Goal: Task Accomplishment & Management: Manage account settings

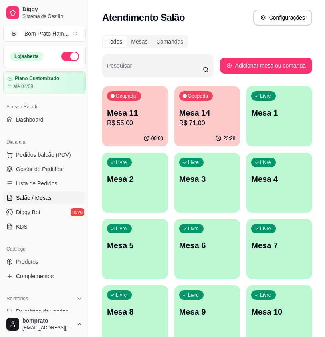
scroll to position [40, 0]
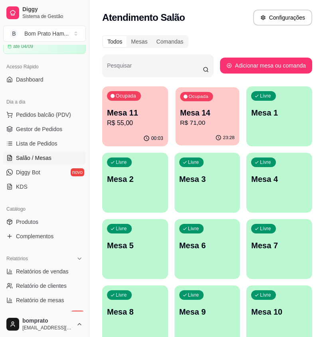
click at [208, 124] on p "R$ 71,00" at bounding box center [207, 122] width 54 height 9
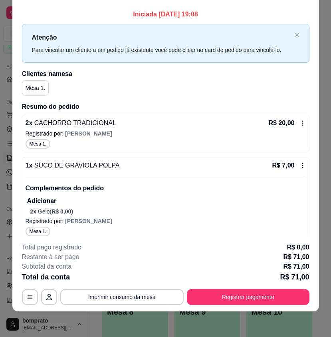
scroll to position [0, 0]
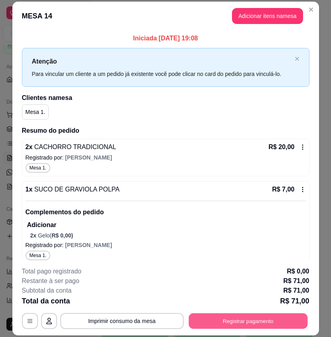
click at [281, 313] on button "Registrar pagamento" at bounding box center [248, 321] width 119 height 16
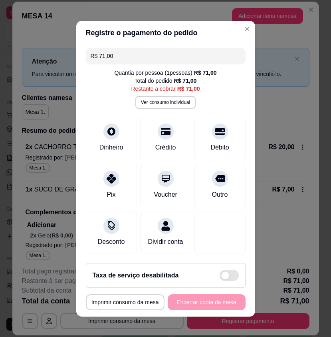
click at [144, 59] on input "R$ 71,00" at bounding box center [166, 56] width 150 height 16
click at [151, 58] on input "R$ 71,00" at bounding box center [166, 56] width 150 height 16
click at [214, 85] on div "Quantia por pessoa ( 1 pessoas) R$ 71,00 Total do pedido R$ 71,00 Restante a co…" at bounding box center [166, 89] width 160 height 40
click at [184, 58] on input "R$ 10,00" at bounding box center [166, 56] width 150 height 16
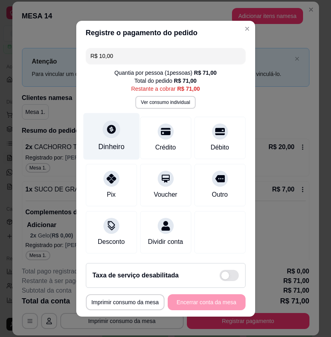
click at [106, 147] on div "Dinheiro" at bounding box center [111, 147] width 26 height 10
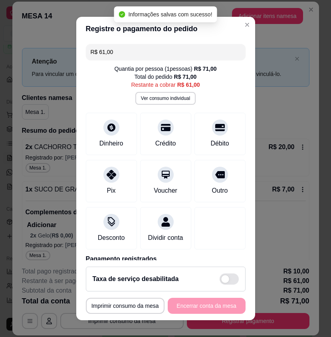
click at [158, 52] on input "R$ 61,00" at bounding box center [166, 52] width 150 height 16
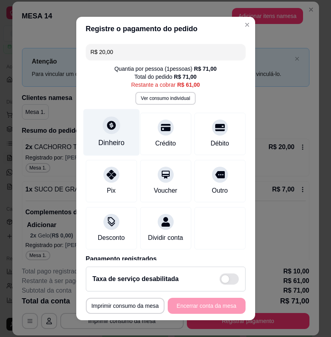
click at [108, 139] on div "Dinheiro" at bounding box center [111, 143] width 26 height 10
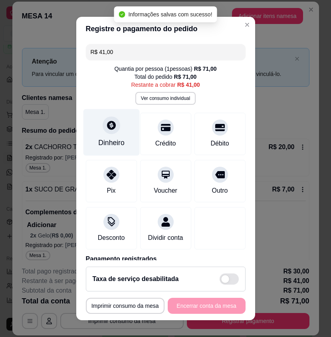
click at [117, 148] on div "Dinheiro" at bounding box center [111, 132] width 56 height 47
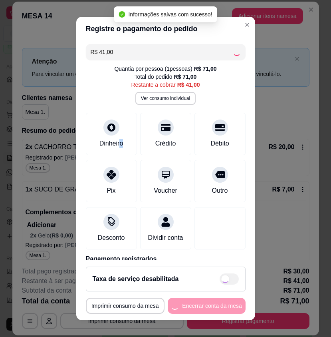
type input "R$ 0,00"
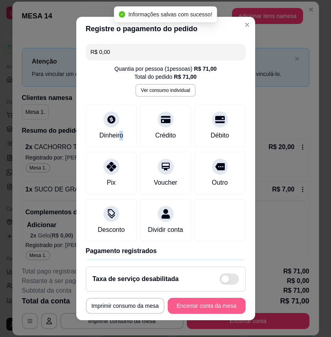
click at [219, 303] on button "Encerrar conta da mesa" at bounding box center [207, 306] width 78 height 16
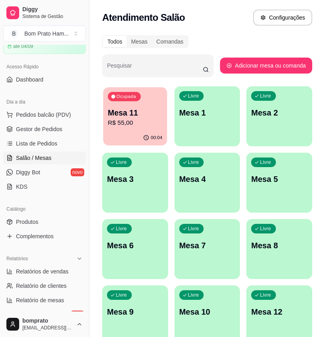
click at [136, 124] on p "R$ 55,00" at bounding box center [135, 122] width 54 height 9
click at [54, 142] on span "Lista de Pedidos" at bounding box center [37, 144] width 42 height 8
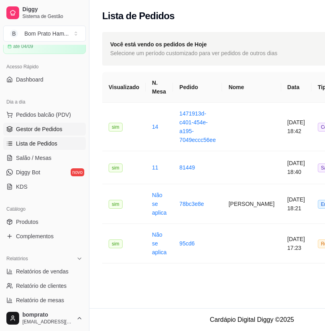
click at [56, 135] on link "Gestor de Pedidos" at bounding box center [44, 129] width 83 height 13
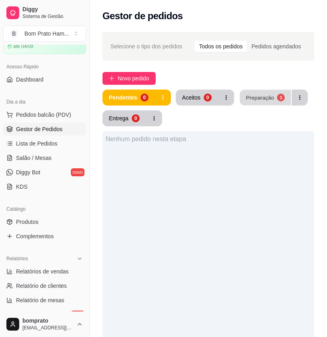
click at [277, 99] on div "1" at bounding box center [281, 98] width 8 height 8
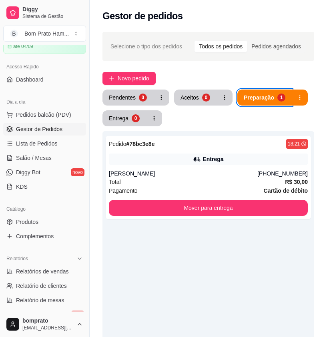
drag, startPoint x: 271, startPoint y: 185, endPoint x: 216, endPoint y: 299, distance: 126.8
click at [216, 299] on div "Pedido # 78bc3e8e 18:21 Entrega Gustavo (81) 98173-4342 Total R$ 30,00 Pagament…" at bounding box center [208, 299] width 212 height 337
click at [136, 90] on button "Pendentes 0" at bounding box center [127, 98] width 51 height 16
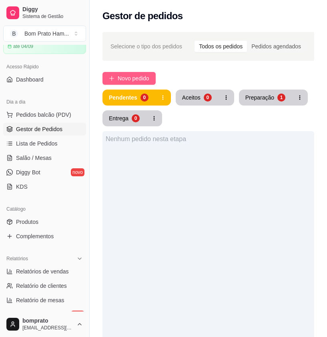
click at [151, 78] on button "Novo pedido" at bounding box center [128, 78] width 53 height 13
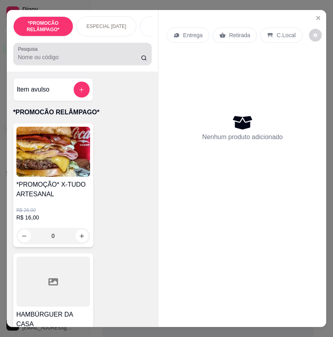
click at [136, 65] on div "Pesquisa" at bounding box center [82, 54] width 139 height 22
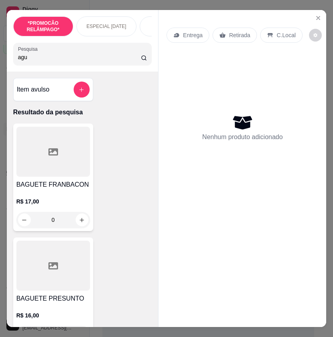
type input "agua"
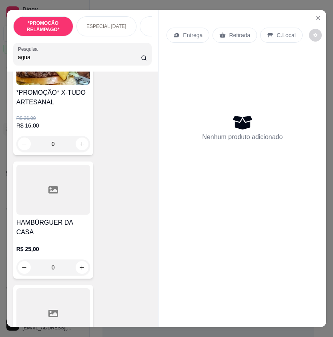
scroll to position [160, 0]
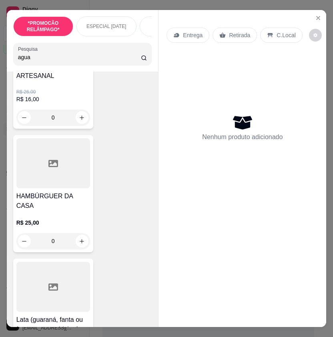
click at [132, 60] on input "agua" at bounding box center [79, 57] width 123 height 8
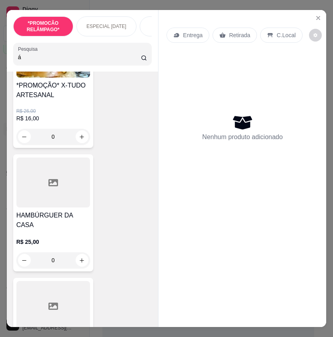
scroll to position [0, 0]
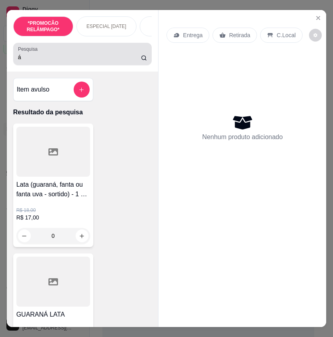
drag, startPoint x: 94, startPoint y: 52, endPoint x: 94, endPoint y: 56, distance: 4.0
click at [94, 53] on div "á" at bounding box center [82, 54] width 129 height 16
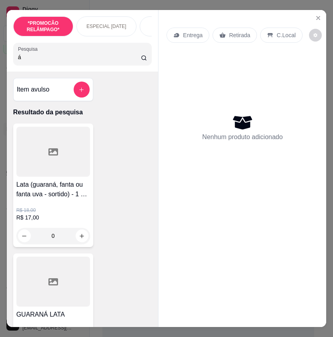
type input "ág"
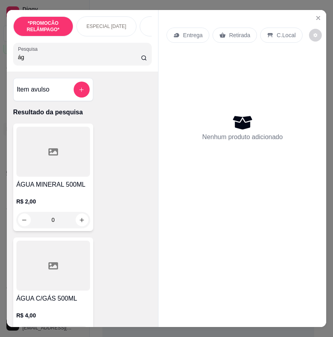
click at [132, 60] on input "ág" at bounding box center [79, 57] width 123 height 8
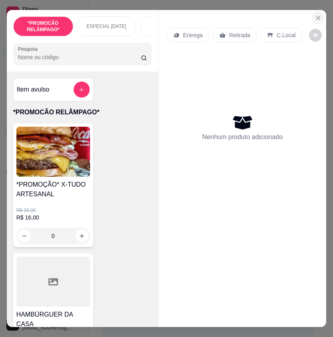
click at [316, 18] on button "Close" at bounding box center [317, 18] width 13 height 13
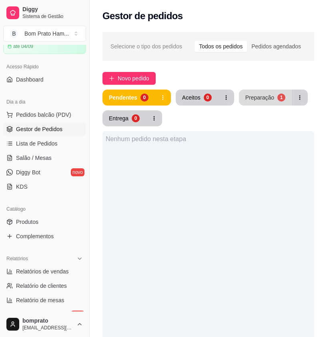
click at [250, 92] on button "Preparação 1" at bounding box center [265, 98] width 53 height 16
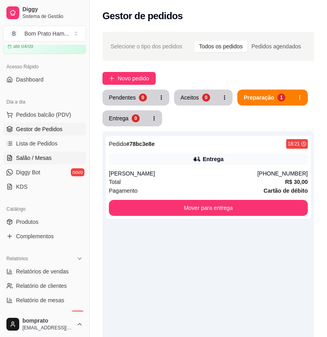
click at [30, 159] on span "Salão / Mesas" at bounding box center [34, 158] width 36 height 8
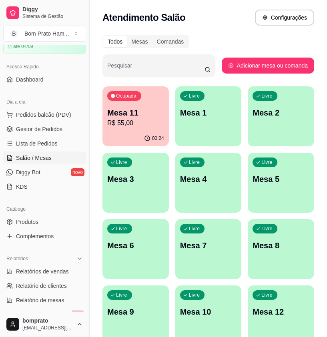
click at [123, 105] on div "Ocupada Mesa 11 R$ 55,00" at bounding box center [135, 108] width 66 height 44
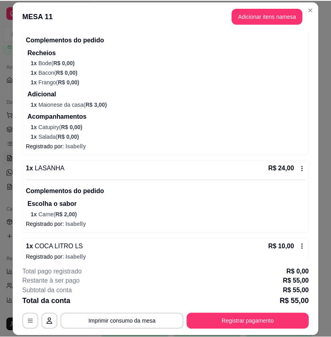
scroll to position [106, 0]
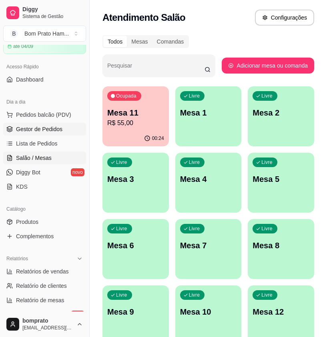
click at [46, 126] on span "Gestor de Pedidos" at bounding box center [39, 129] width 46 height 8
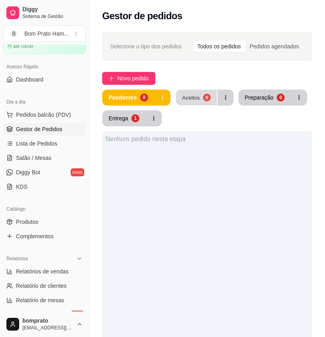
click at [208, 99] on div "0" at bounding box center [207, 98] width 8 height 8
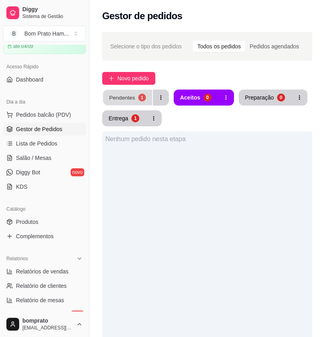
click at [126, 94] on div "Pendentes" at bounding box center [122, 98] width 26 height 8
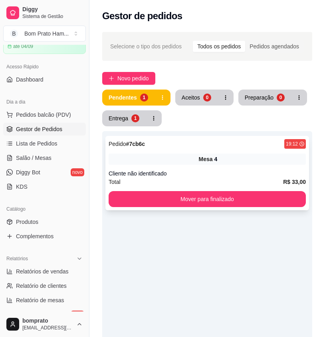
drag, startPoint x: 148, startPoint y: 158, endPoint x: 154, endPoint y: 150, distance: 9.5
click at [154, 150] on div "Pedido # 7cb6c 19:12 Mesa 4 Cliente não identificado Total R$ 33,00 Mover para …" at bounding box center [208, 173] width 204 height 74
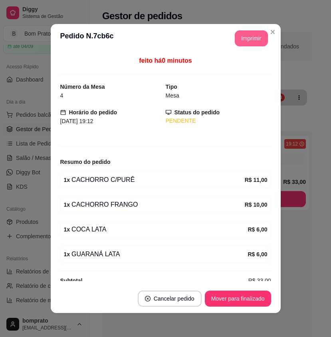
click at [247, 64] on section "**********" at bounding box center [166, 168] width 230 height 289
click at [249, 78] on section "**********" at bounding box center [166, 168] width 230 height 289
click at [256, 36] on button "Imprimir" at bounding box center [251, 38] width 33 height 16
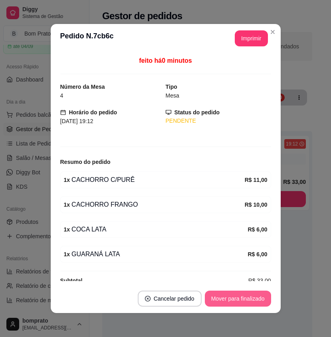
click at [249, 299] on button "Mover para finalizado" at bounding box center [238, 299] width 66 height 16
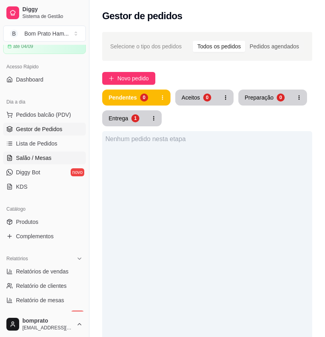
click at [42, 156] on span "Salão / Mesas" at bounding box center [34, 158] width 36 height 8
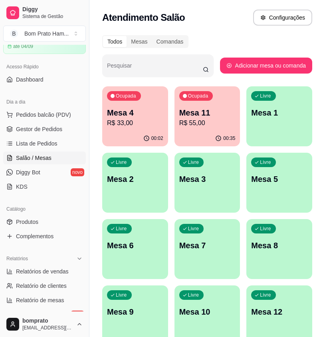
click at [195, 114] on p "Mesa 11" at bounding box center [208, 112] width 56 height 11
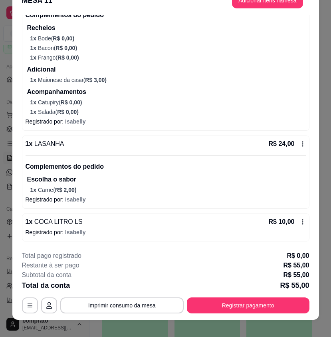
scroll to position [24, 0]
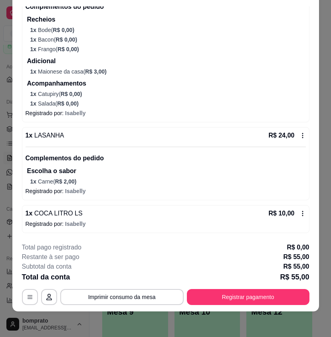
click at [300, 135] on icon at bounding box center [303, 135] width 6 height 6
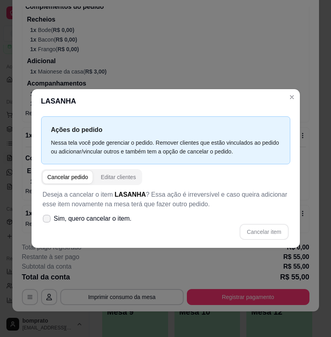
click at [46, 223] on label "Sim, quero cancelar o item." at bounding box center [88, 219] width 96 height 16
click at [46, 223] on input "Sim, quero cancelar o item." at bounding box center [44, 222] width 5 height 5
checkbox input "true"
click at [249, 226] on button "Cancelar item" at bounding box center [264, 232] width 49 height 16
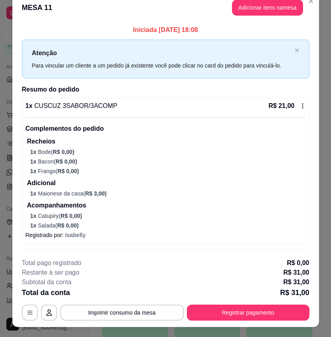
scroll to position [0, 0]
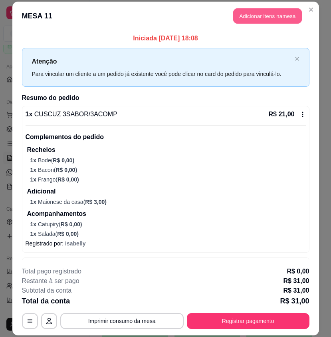
click at [246, 13] on button "Adicionar itens na mesa" at bounding box center [267, 16] width 69 height 16
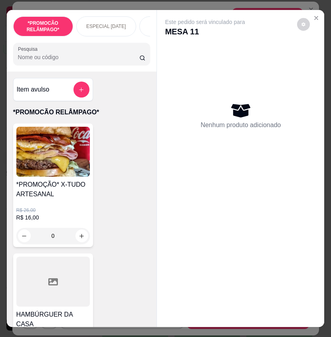
click at [85, 60] on input "Pesquisa" at bounding box center [79, 57] width 122 height 8
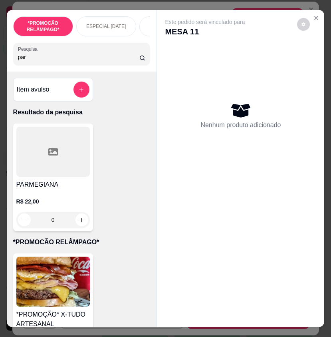
type input "par"
click at [77, 224] on div "0" at bounding box center [53, 220] width 74 height 16
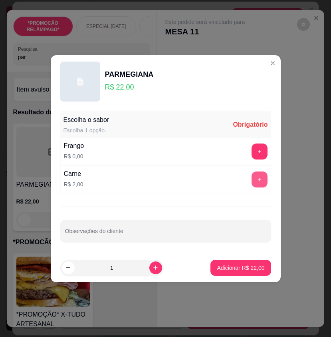
click at [256, 178] on button "+" at bounding box center [260, 180] width 16 height 16
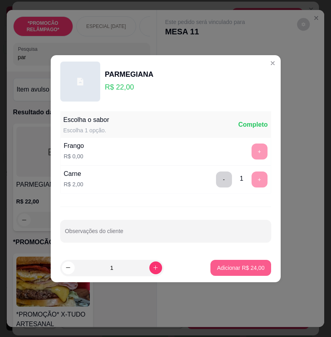
click at [254, 263] on button "Adicionar R$ 24,00" at bounding box center [241, 268] width 60 height 16
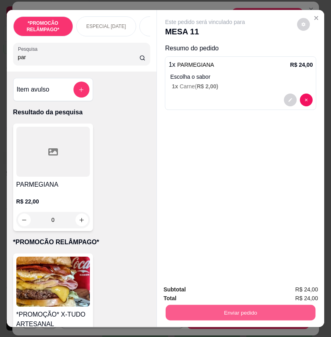
click at [277, 313] on button "Enviar pedido" at bounding box center [241, 313] width 150 height 16
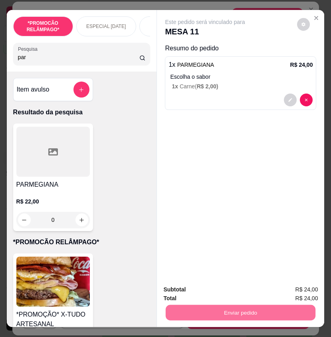
click at [225, 290] on button "Não registrar e enviar pedido" at bounding box center [213, 289] width 83 height 15
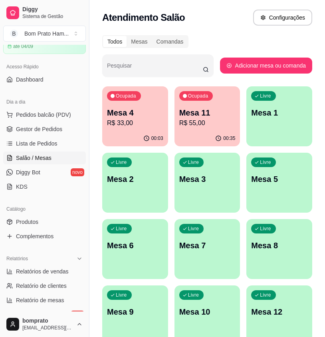
click at [215, 107] on div "Ocupada Mesa 11 R$ 55,00" at bounding box center [208, 108] width 66 height 44
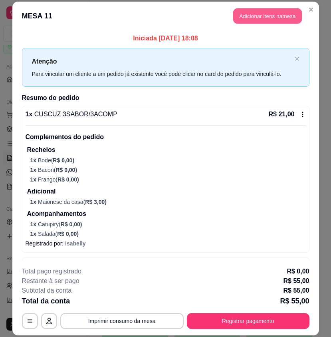
click at [233, 14] on button "Adicionar itens na mesa" at bounding box center [267, 16] width 69 height 16
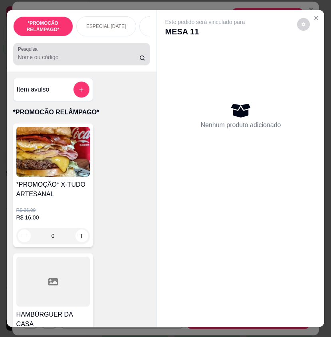
click at [61, 56] on div at bounding box center [82, 54] width 128 height 16
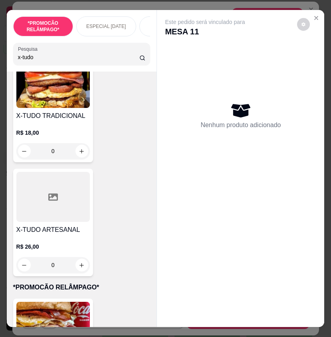
scroll to position [200, 0]
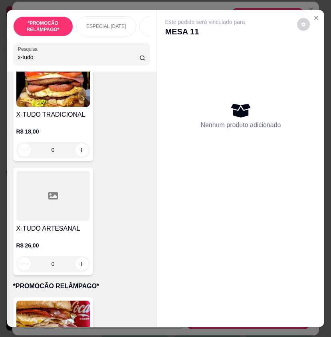
type input "x-tudo"
click at [80, 152] on div "0" at bounding box center [53, 150] width 74 height 16
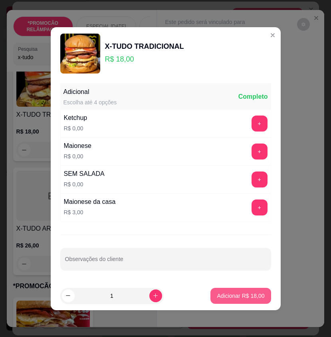
click at [217, 301] on button "Adicionar R$ 18,00" at bounding box center [241, 296] width 60 height 16
type input "1"
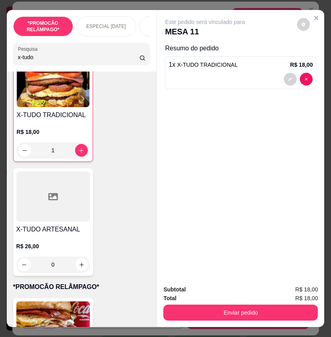
scroll to position [200, 0]
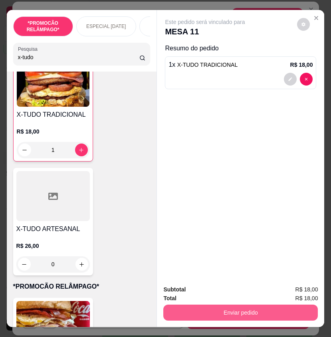
click at [219, 305] on button "Enviar pedido" at bounding box center [241, 313] width 155 height 16
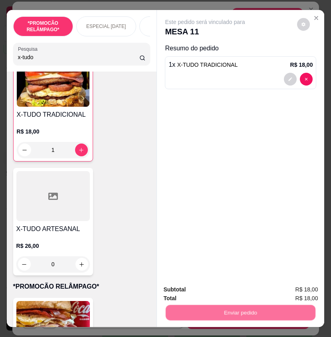
click at [200, 287] on button "Não registrar e enviar pedido" at bounding box center [213, 289] width 81 height 15
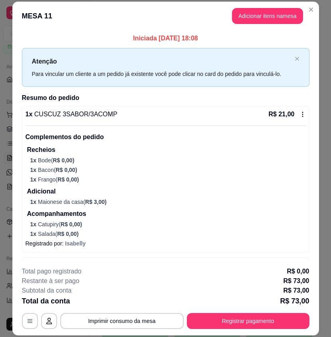
click at [313, 14] on header "MESA 11 Adicionar itens na mesa" at bounding box center [165, 16] width 307 height 29
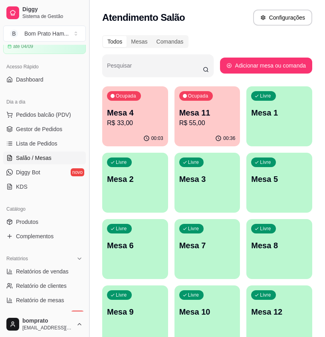
drag, startPoint x: 68, startPoint y: 130, endPoint x: 86, endPoint y: 122, distance: 20.6
click at [67, 130] on link "Gestor de Pedidos" at bounding box center [44, 129] width 83 height 13
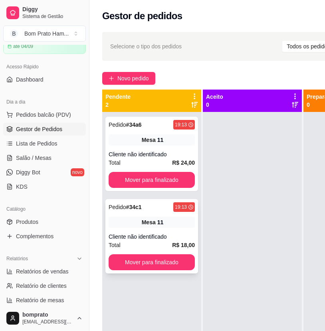
click at [178, 222] on div "Mesa 11" at bounding box center [152, 222] width 86 height 11
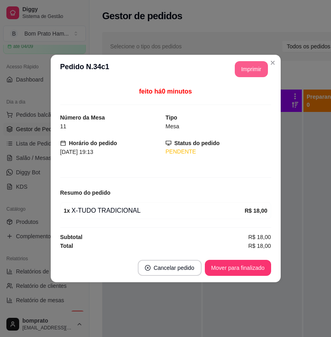
drag, startPoint x: 255, startPoint y: 78, endPoint x: 255, endPoint y: 71, distance: 7.2
click at [255, 71] on header "**********" at bounding box center [166, 69] width 230 height 29
click at [255, 71] on button "Imprimir" at bounding box center [251, 69] width 33 height 16
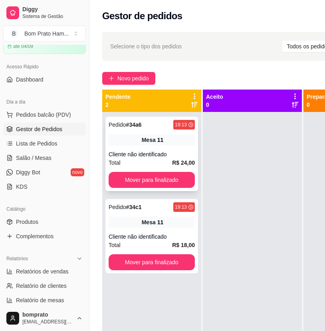
click at [157, 152] on div "Cliente não identificado" at bounding box center [152, 154] width 86 height 8
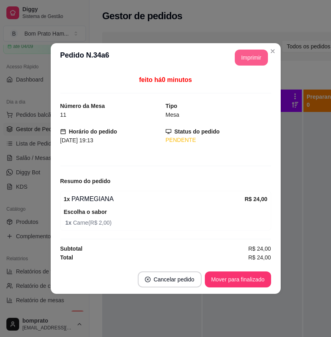
click at [251, 56] on button "Imprimir" at bounding box center [251, 58] width 33 height 16
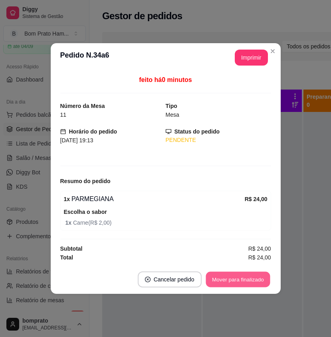
click at [245, 275] on button "Mover para finalizado" at bounding box center [238, 280] width 64 height 16
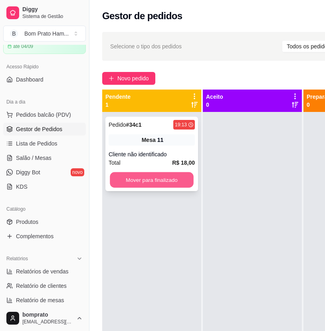
click at [160, 180] on button "Mover para finalizado" at bounding box center [152, 180] width 84 height 16
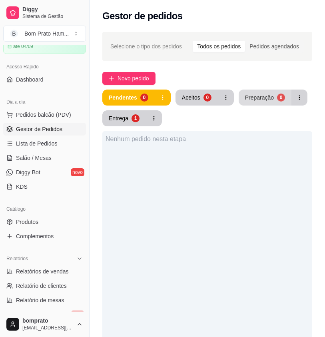
click at [259, 105] on button "Preparação 0" at bounding box center [265, 98] width 53 height 16
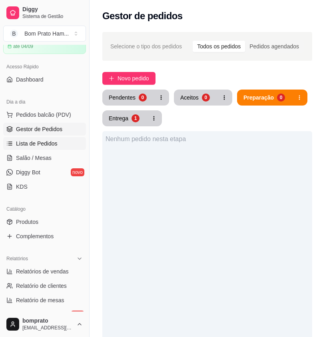
click at [52, 147] on span "Lista de Pedidos" at bounding box center [37, 144] width 42 height 8
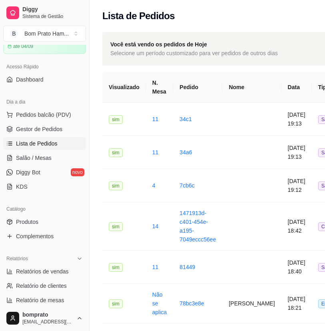
click at [37, 166] on ul "Pedidos balcão (PDV) Gestor de Pedidos Lista de Pedidos Salão / Mesas Diggy Bot…" at bounding box center [44, 150] width 83 height 85
click at [59, 156] on link "Salão / Mesas" at bounding box center [44, 158] width 83 height 13
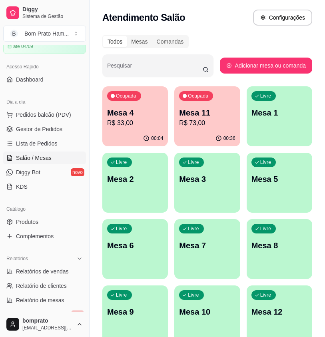
click at [194, 118] on div "Mesa 11 R$ 73,00" at bounding box center [207, 117] width 56 height 21
click at [49, 124] on link "Gestor de Pedidos" at bounding box center [44, 129] width 83 height 13
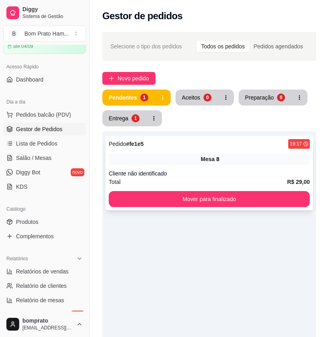
drag, startPoint x: 170, startPoint y: 154, endPoint x: 176, endPoint y: 142, distance: 12.9
click at [176, 142] on div "Pedido # fe1e5 19:17 Mesa 8 Cliente não identificado Total R$ 29,00 Mover para …" at bounding box center [210, 173] width 208 height 74
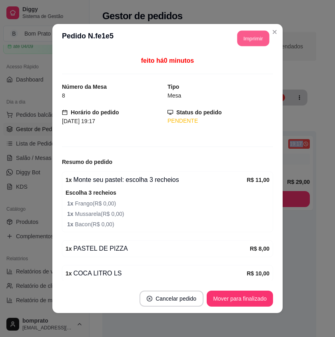
click at [254, 45] on button "Imprimir" at bounding box center [253, 39] width 32 height 16
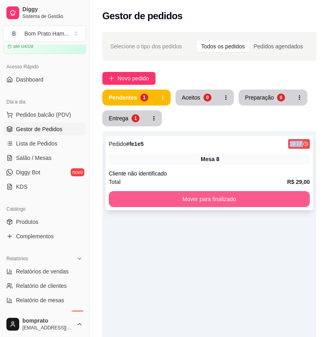
click at [292, 205] on button "Mover para finalizado" at bounding box center [209, 199] width 201 height 16
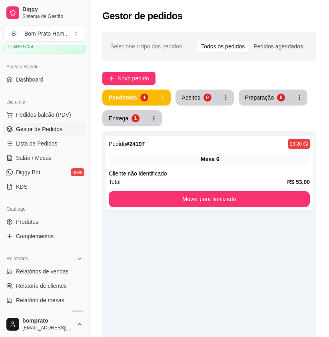
click at [261, 209] on div "Pedido # 24197 19:20 Mesa 6 Cliente não identificado Total R$ 53,00 Mover para …" at bounding box center [210, 173] width 208 height 74
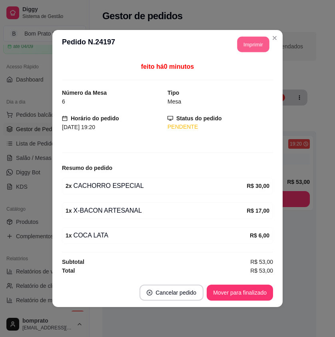
click at [257, 43] on button "Imprimir" at bounding box center [253, 45] width 32 height 16
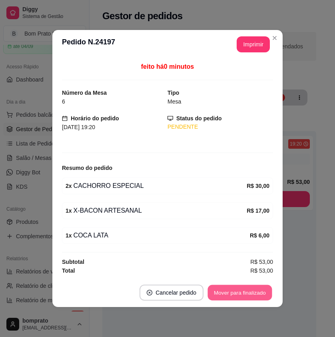
click at [263, 289] on button "Mover para finalizado" at bounding box center [240, 293] width 64 height 16
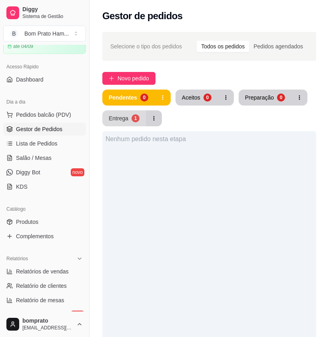
click at [106, 112] on button "Entrega 1" at bounding box center [124, 118] width 44 height 16
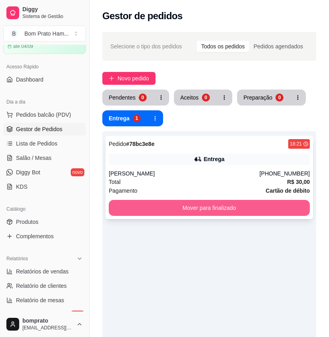
click at [182, 206] on button "Mover para finalizado" at bounding box center [209, 208] width 201 height 16
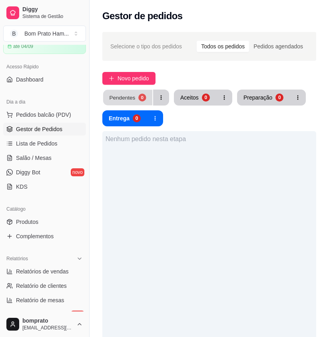
click at [149, 98] on button "Pendentes 0" at bounding box center [127, 98] width 49 height 16
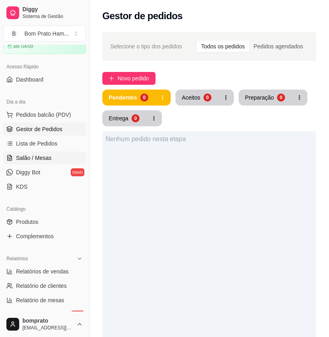
click at [46, 155] on span "Salão / Mesas" at bounding box center [34, 158] width 36 height 8
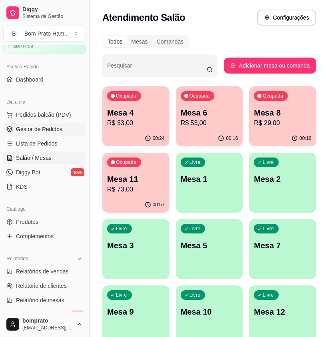
click at [56, 129] on span "Gestor de Pedidos" at bounding box center [39, 129] width 46 height 8
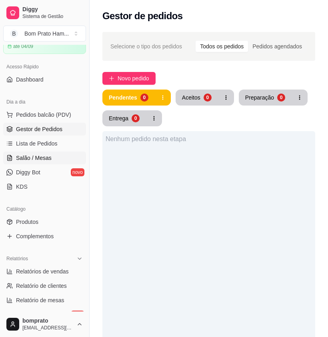
click at [40, 156] on span "Salão / Mesas" at bounding box center [34, 158] width 36 height 8
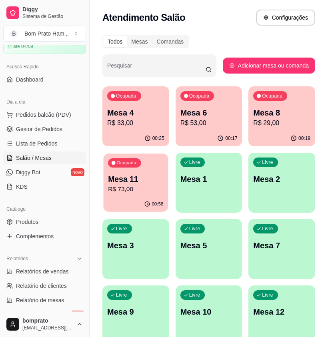
click at [129, 162] on p "Ocupada" at bounding box center [126, 163] width 20 height 6
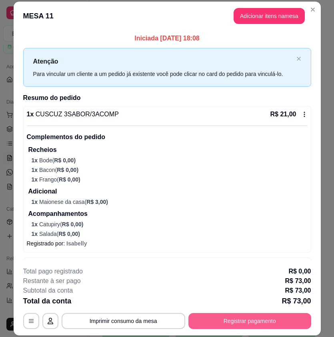
click at [258, 324] on button "Registrar pagamento" at bounding box center [249, 321] width 123 height 16
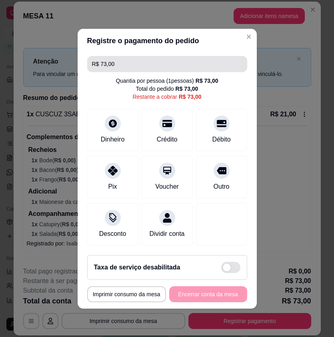
click at [186, 57] on input "R$ 73,00" at bounding box center [167, 64] width 150 height 16
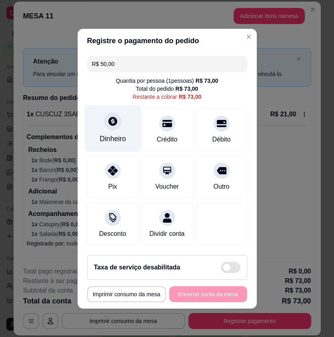
click at [114, 139] on div "Dinheiro" at bounding box center [113, 139] width 26 height 10
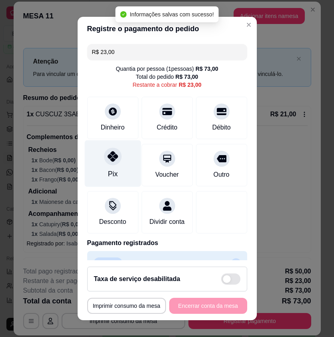
click at [115, 168] on div "Pix" at bounding box center [112, 163] width 56 height 47
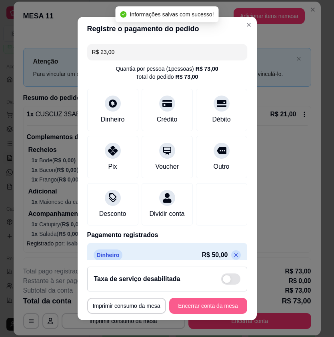
type input "R$ 0,00"
click at [208, 304] on button "Encerrar conta da mesa" at bounding box center [208, 306] width 78 height 16
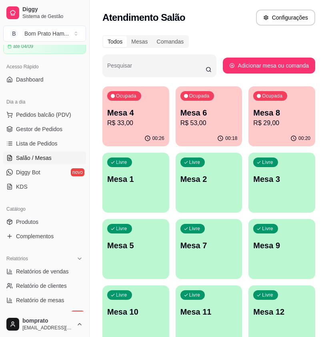
click at [138, 122] on p "R$ 33,00" at bounding box center [135, 123] width 57 height 10
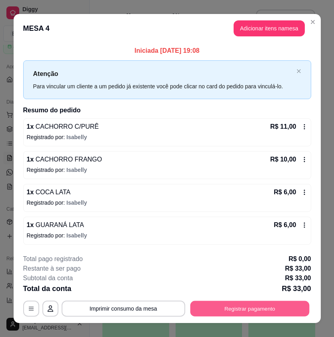
click at [202, 309] on button "Registrar pagamento" at bounding box center [249, 309] width 119 height 16
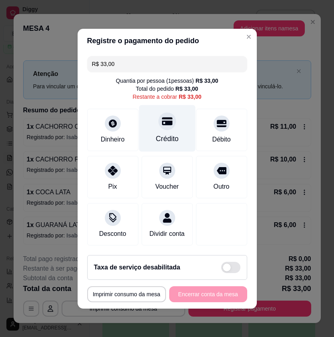
click at [162, 120] on icon at bounding box center [167, 121] width 10 height 10
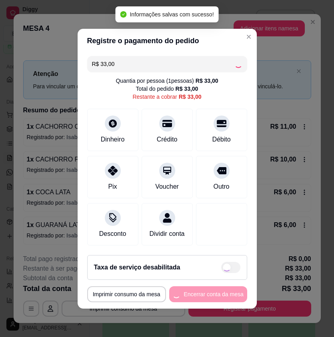
type input "R$ 0,00"
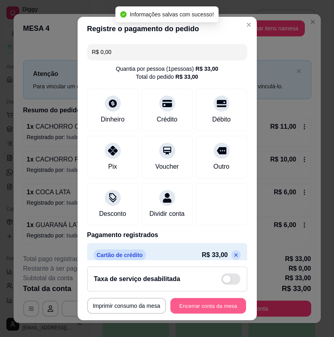
click at [230, 303] on button "Encerrar conta da mesa" at bounding box center [208, 306] width 76 height 16
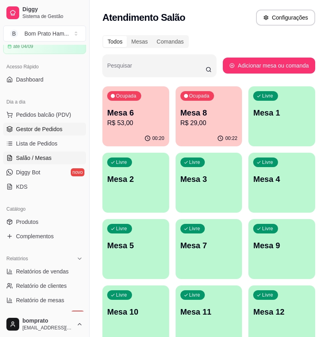
click at [56, 127] on span "Gestor de Pedidos" at bounding box center [39, 129] width 46 height 8
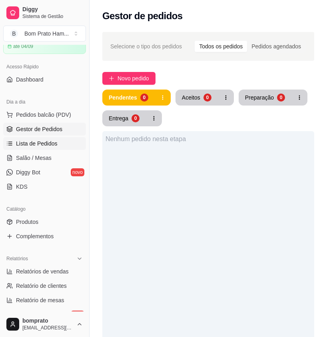
click at [53, 140] on span "Lista de Pedidos" at bounding box center [37, 144] width 42 height 8
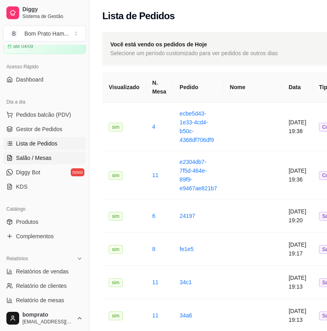
click at [37, 159] on span "Salão / Mesas" at bounding box center [34, 158] width 36 height 8
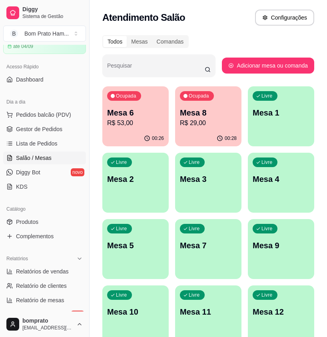
click at [164, 120] on div "Ocupada Mesa 6 R$ 53,00" at bounding box center [135, 108] width 66 height 44
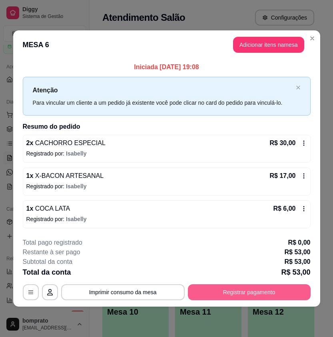
click at [228, 287] on button "Registrar pagamento" at bounding box center [249, 292] width 123 height 16
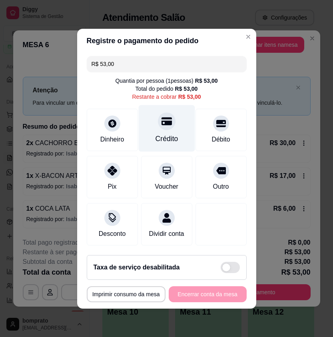
click at [160, 127] on div "Crédito" at bounding box center [166, 128] width 56 height 47
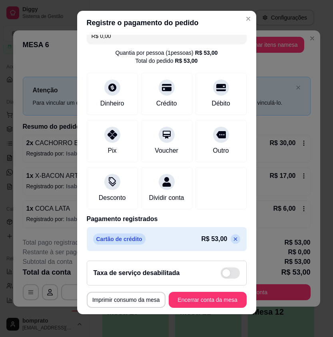
scroll to position [9, 0]
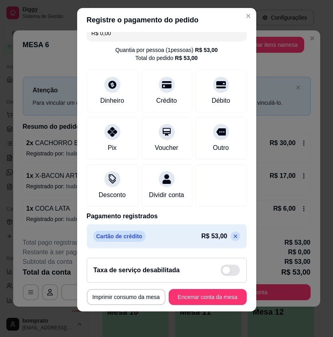
click at [232, 237] on icon at bounding box center [235, 236] width 6 height 6
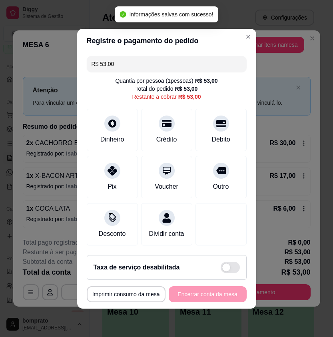
scroll to position [2, 0]
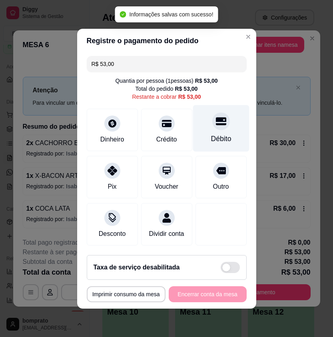
click at [216, 117] on icon at bounding box center [221, 121] width 10 height 8
type input "R$ 0,00"
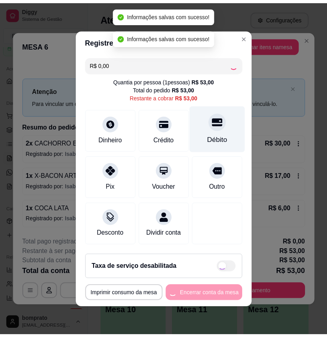
scroll to position [9, 0]
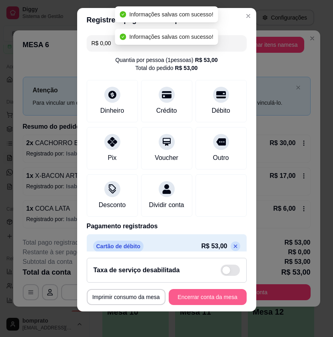
click at [195, 299] on button "Encerrar conta da mesa" at bounding box center [208, 297] width 78 height 16
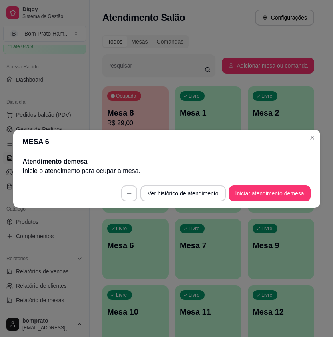
click at [316, 132] on header "MESA 6" at bounding box center [166, 142] width 307 height 24
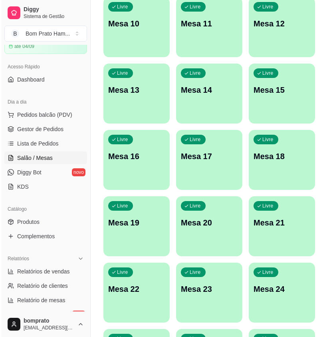
scroll to position [0, 0]
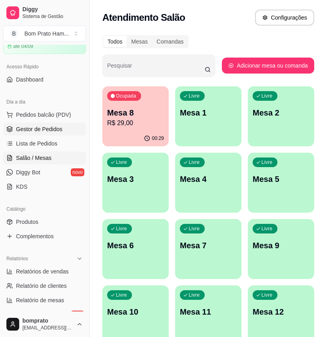
drag, startPoint x: 46, startPoint y: 127, endPoint x: 78, endPoint y: 130, distance: 32.5
click at [47, 127] on span "Gestor de Pedidos" at bounding box center [39, 129] width 46 height 8
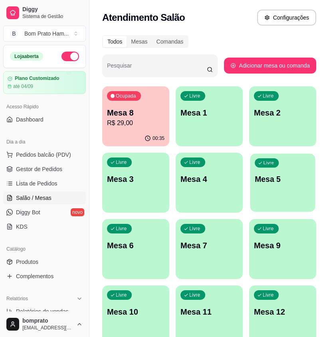
click at [257, 194] on div "Livre Mesa 5" at bounding box center [283, 178] width 65 height 49
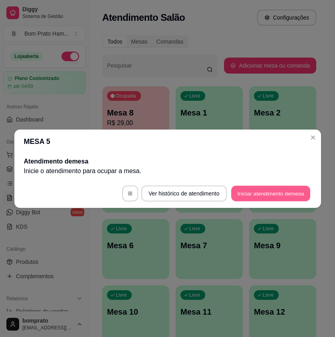
click at [249, 188] on button "Iniciar atendimento de mesa" at bounding box center [270, 194] width 79 height 16
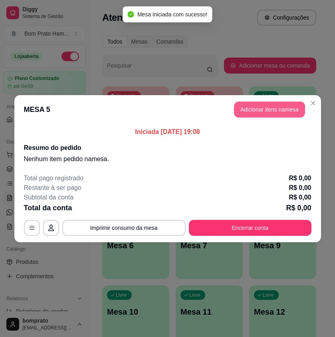
click at [264, 111] on button "Adicionar itens na mesa" at bounding box center [269, 110] width 71 height 16
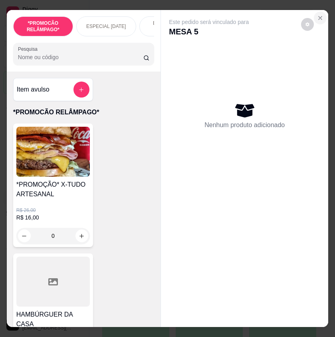
click at [319, 16] on icon "Close" at bounding box center [320, 17] width 3 height 3
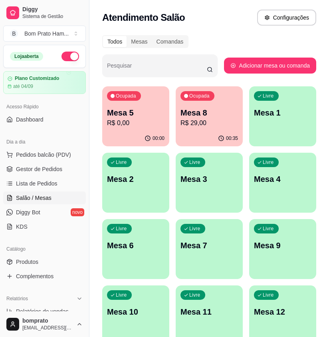
click at [203, 107] on div "Ocupada Mesa 8 R$ 29,00" at bounding box center [209, 108] width 67 height 44
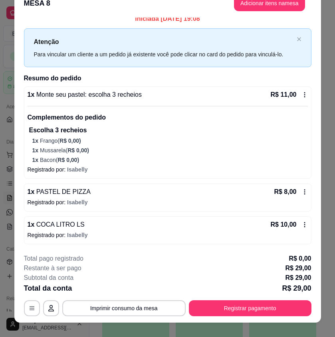
scroll to position [24, 0]
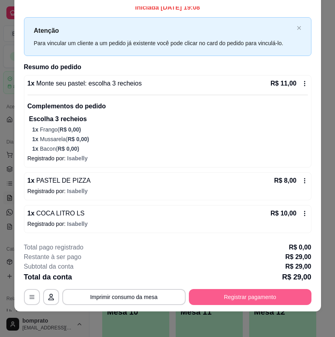
click at [273, 297] on button "Registrar pagamento" at bounding box center [250, 297] width 123 height 16
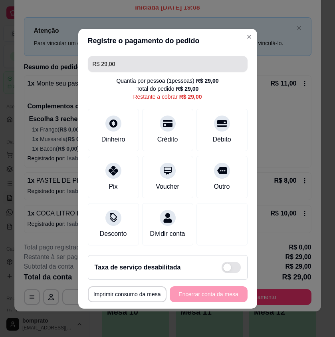
click at [176, 58] on input "R$ 29,00" at bounding box center [168, 64] width 150 height 16
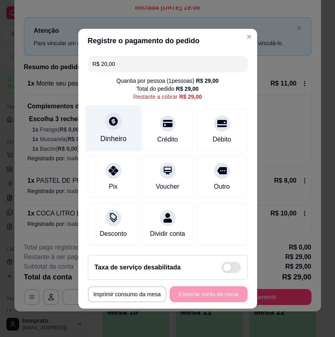
click at [123, 122] on div "Dinheiro" at bounding box center [113, 128] width 56 height 47
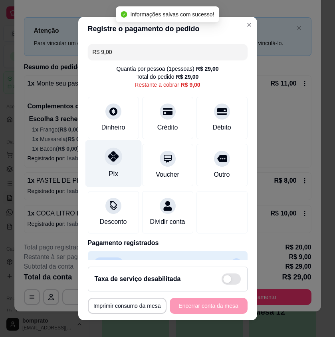
click at [95, 164] on div "Pix" at bounding box center [113, 163] width 56 height 47
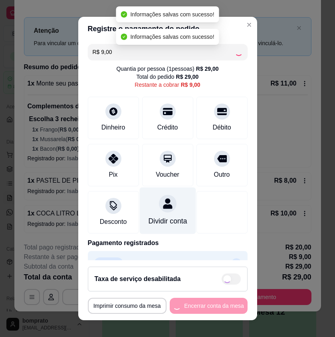
type input "R$ 0,00"
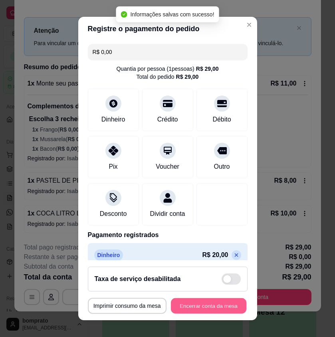
click at [216, 301] on button "Encerrar conta da mesa" at bounding box center [209, 306] width 76 height 16
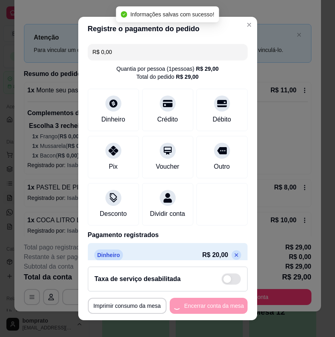
scroll to position [0, 0]
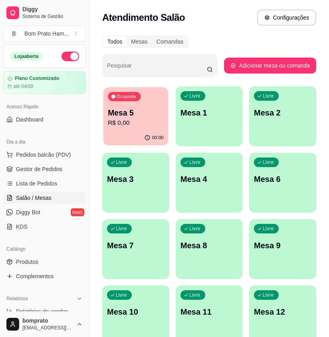
click at [146, 126] on p "R$ 0,00" at bounding box center [136, 122] width 56 height 9
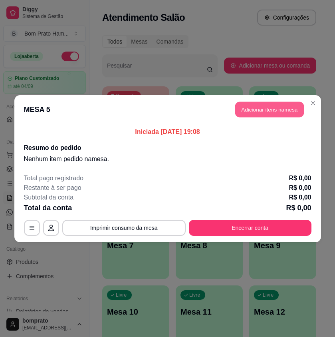
click at [247, 112] on button "Adicionar itens na mesa" at bounding box center [269, 110] width 69 height 16
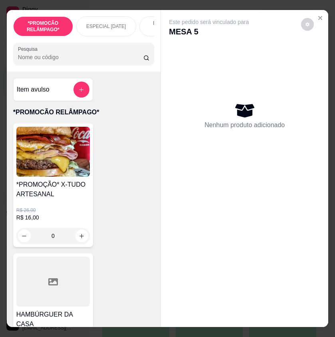
click at [140, 58] on input "Pesquisa" at bounding box center [81, 57] width 126 height 8
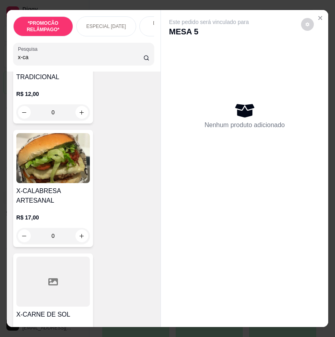
scroll to position [120, 0]
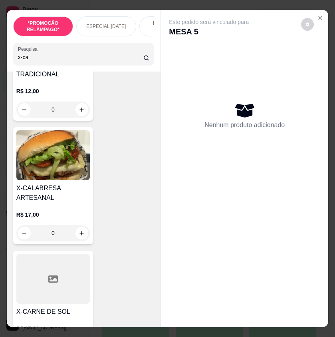
type input "x-ca"
click at [81, 239] on div "0" at bounding box center [53, 233] width 74 height 16
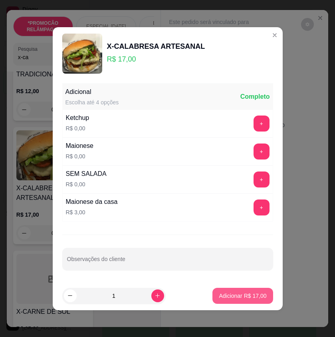
click at [242, 291] on button "Adicionar R$ 17,00" at bounding box center [243, 296] width 60 height 16
type input "1"
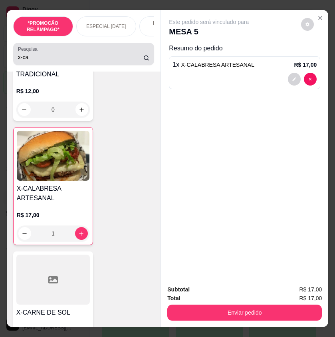
click at [64, 65] on div "Pesquisa x-ca" at bounding box center [83, 54] width 141 height 22
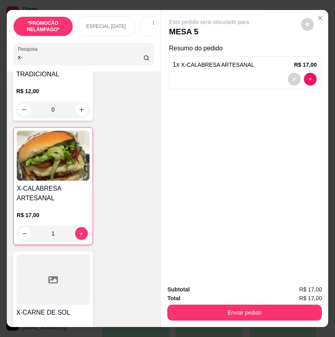
type input "x"
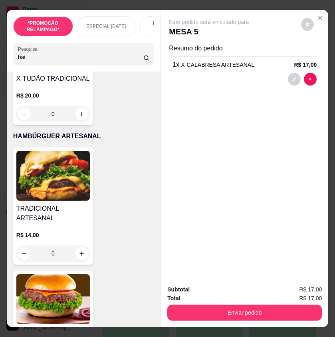
scroll to position [1951, 0]
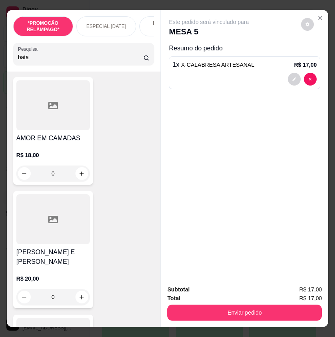
type input "bata"
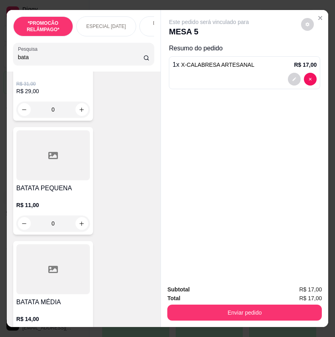
scroll to position [400, 0]
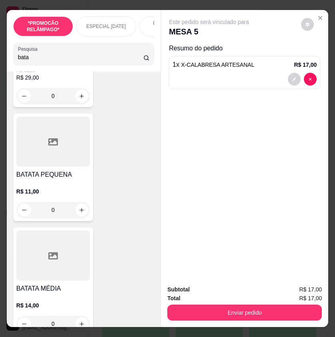
click at [82, 213] on div "0" at bounding box center [53, 210] width 74 height 16
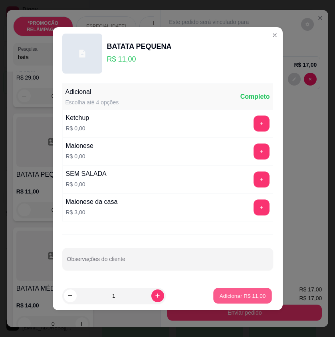
click at [250, 298] on p "Adicionar R$ 11,00" at bounding box center [243, 296] width 46 height 8
type input "1"
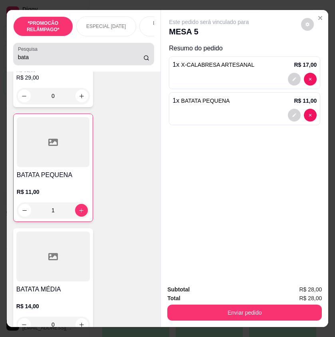
click at [132, 56] on div "bata" at bounding box center [84, 54] width 132 height 16
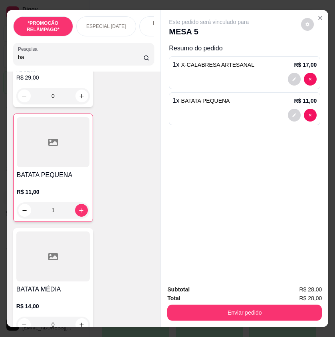
type input "b"
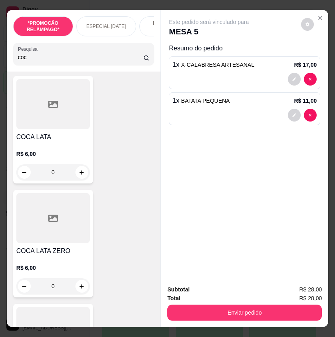
scroll to position [40, 0]
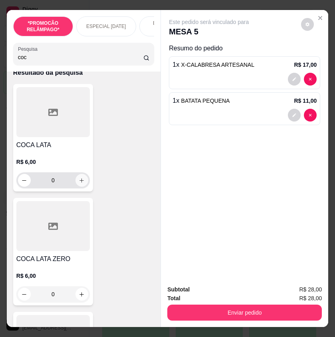
type input "coc"
click at [81, 184] on icon "increase-product-quantity" at bounding box center [82, 181] width 6 height 6
type input "1"
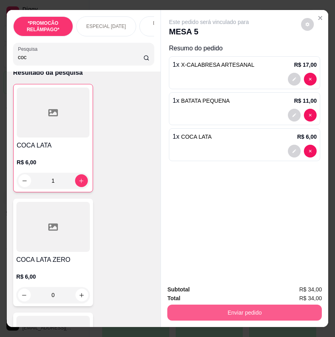
click at [219, 305] on button "Enviar pedido" at bounding box center [245, 313] width 155 height 16
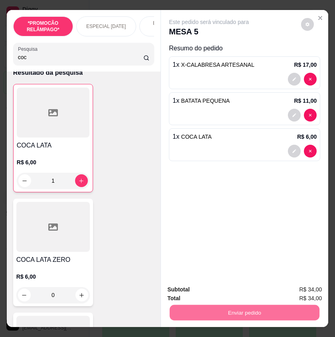
click at [241, 289] on button "Não registrar e enviar pedido" at bounding box center [217, 289] width 81 height 15
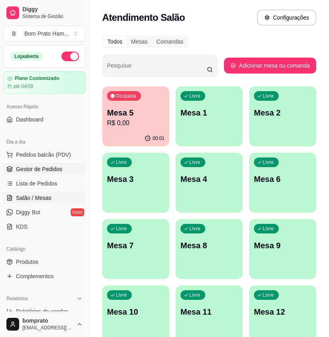
click at [67, 169] on link "Gestor de Pedidos" at bounding box center [44, 169] width 83 height 13
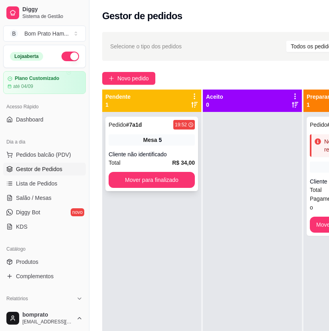
click at [137, 154] on div "Cliente não identificado" at bounding box center [152, 154] width 86 height 8
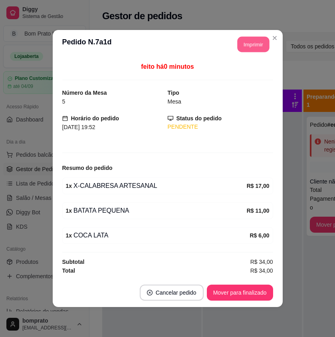
click at [238, 41] on button "Imprimir" at bounding box center [253, 45] width 32 height 16
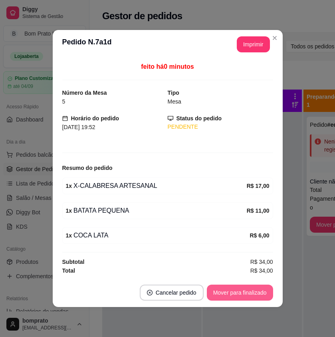
click at [247, 294] on button "Mover para finalizado" at bounding box center [240, 293] width 66 height 16
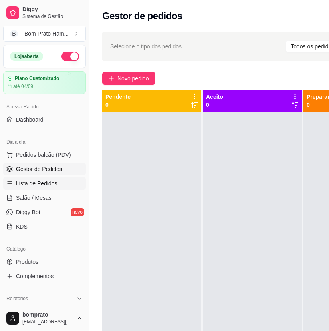
click at [57, 185] on link "Lista de Pedidos" at bounding box center [44, 183] width 83 height 13
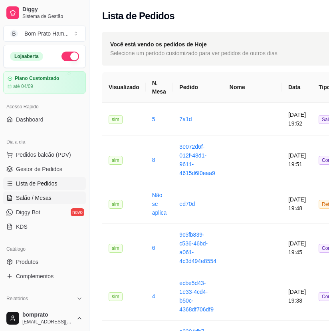
click at [59, 202] on link "Salão / Mesas" at bounding box center [44, 198] width 83 height 13
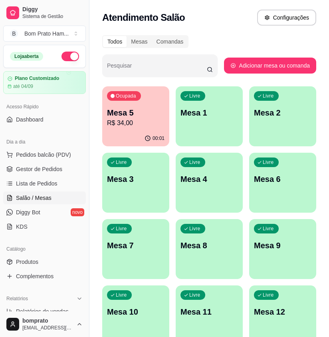
click at [19, 162] on ul "Pedidos balcão (PDV) Gestor de Pedidos Lista de Pedidos Salão / Mesas Diggy Bot…" at bounding box center [44, 190] width 83 height 85
click at [67, 169] on link "Gestor de Pedidos" at bounding box center [44, 169] width 83 height 13
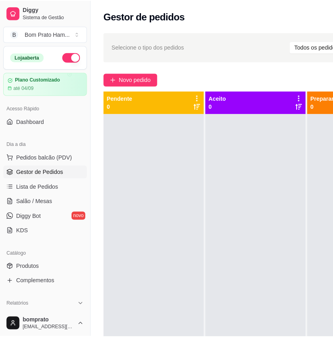
scroll to position [7, 0]
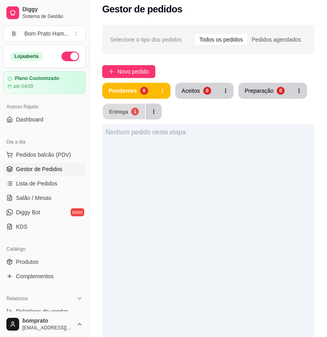
click at [123, 114] on div "Entrega" at bounding box center [118, 112] width 19 height 8
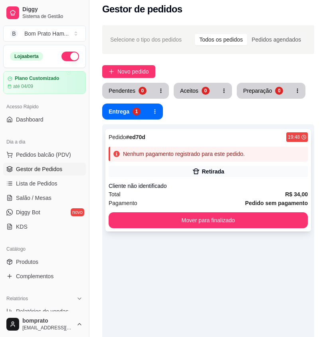
drag, startPoint x: 202, startPoint y: 228, endPoint x: 202, endPoint y: 224, distance: 4.5
click at [202, 224] on div "Pedido # ed70d 19:48 Nenhum pagamento registrado para este pedido. Retirada Cli…" at bounding box center [209, 180] width 206 height 102
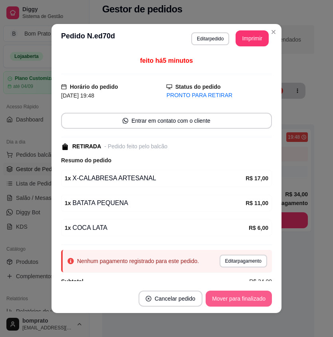
click at [257, 302] on button "Mover para finalizado" at bounding box center [239, 299] width 66 height 16
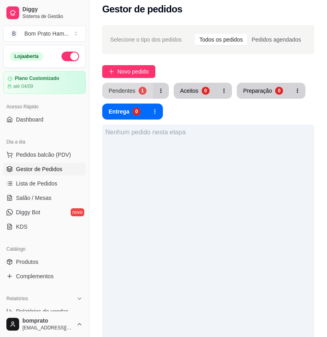
click at [129, 91] on div "Pendentes" at bounding box center [122, 91] width 27 height 8
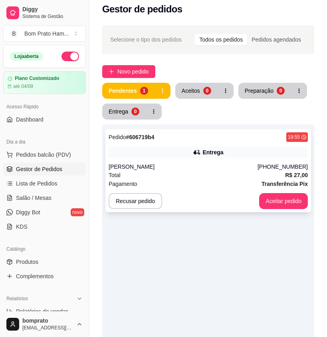
click at [124, 149] on div "Entrega" at bounding box center [209, 152] width 200 height 11
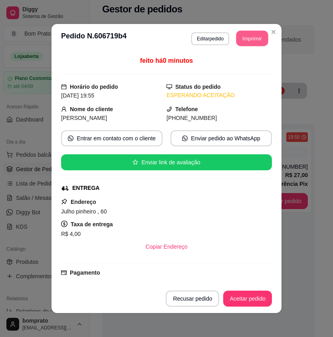
click at [251, 37] on button "Imprimir" at bounding box center [253, 39] width 32 height 16
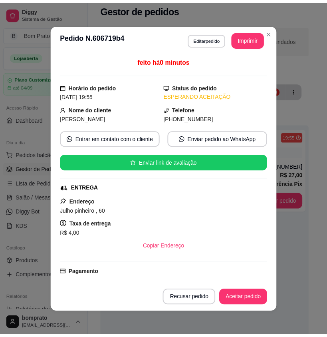
scroll to position [0, 0]
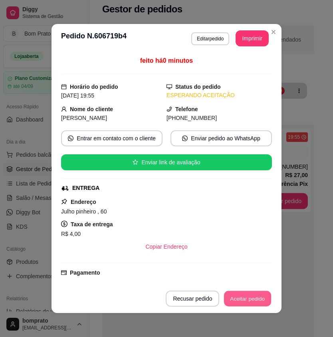
click at [258, 305] on button "Aceitar pedido" at bounding box center [247, 299] width 47 height 16
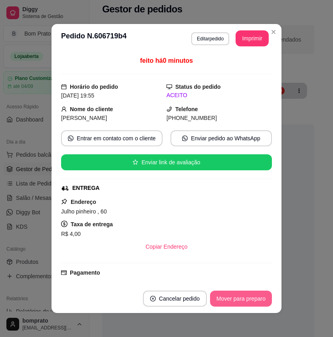
click at [252, 299] on button "Mover para preparo" at bounding box center [241, 299] width 62 height 16
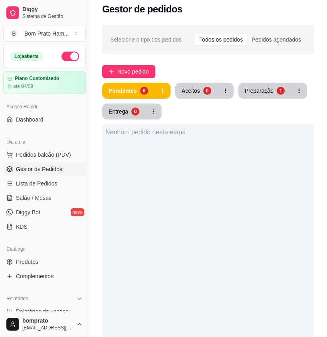
click at [277, 216] on div "Nenhum pedido nesta etapa" at bounding box center [208, 292] width 212 height 337
click at [208, 162] on div "Nenhum pedido nesta etapa" at bounding box center [208, 292] width 212 height 337
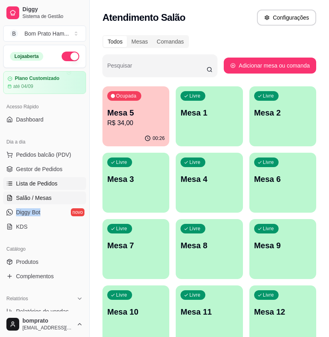
click at [46, 178] on link "Lista de Pedidos" at bounding box center [44, 183] width 83 height 13
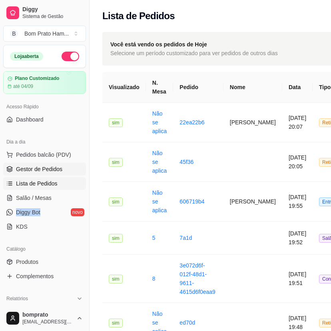
click at [71, 170] on link "Gestor de Pedidos" at bounding box center [44, 169] width 83 height 13
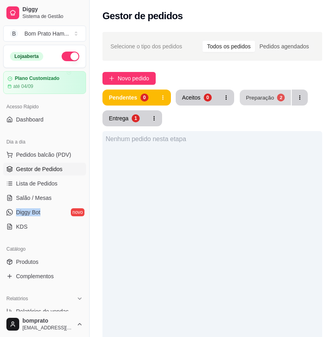
click at [278, 94] on div "2" at bounding box center [281, 98] width 8 height 8
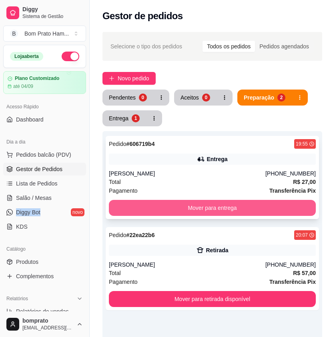
click at [184, 204] on button "Mover para entrega" at bounding box center [212, 208] width 207 height 16
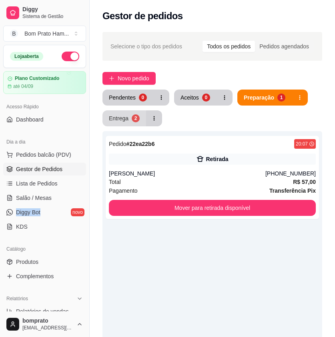
click at [138, 117] on div "2" at bounding box center [136, 118] width 8 height 8
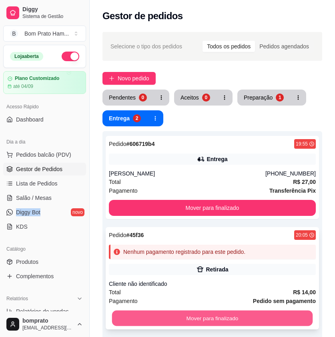
click at [270, 313] on button "Mover para finalizado" at bounding box center [212, 319] width 200 height 16
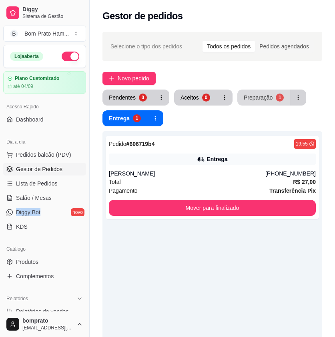
click at [243, 93] on button "Preparação 1" at bounding box center [263, 98] width 53 height 16
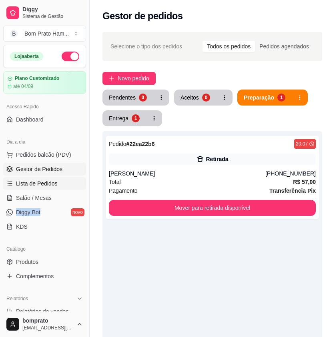
click at [56, 185] on link "Lista de Pedidos" at bounding box center [44, 183] width 83 height 13
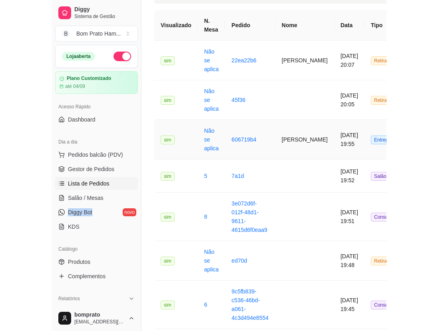
scroll to position [80, 0]
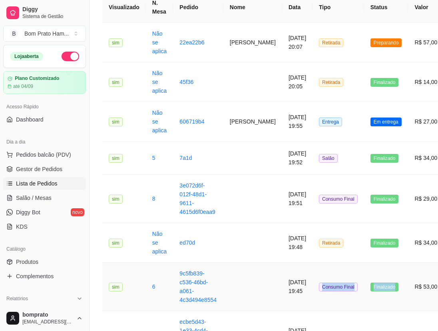
drag, startPoint x: 314, startPoint y: 271, endPoint x: 393, endPoint y: 268, distance: 78.4
click at [328, 268] on tr "**********" at bounding box center [351, 287] width 499 height 48
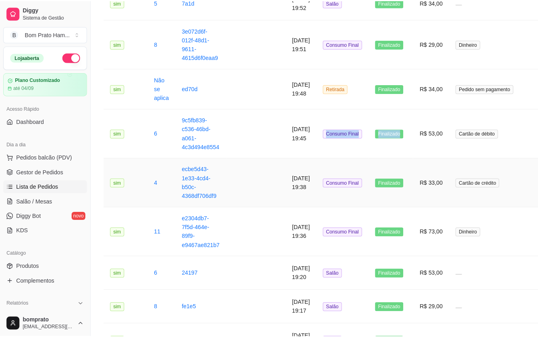
scroll to position [249, 0]
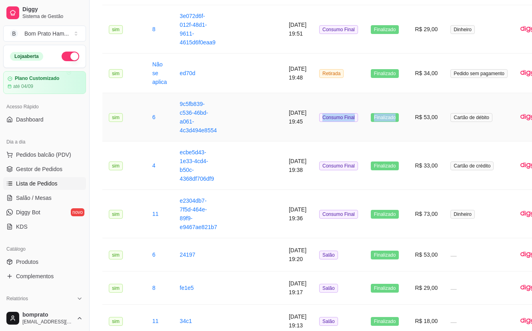
click at [328, 134] on td "Finalizado" at bounding box center [386, 117] width 44 height 48
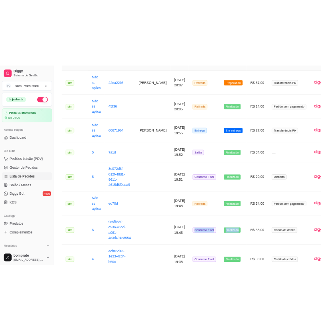
scroll to position [80, 0]
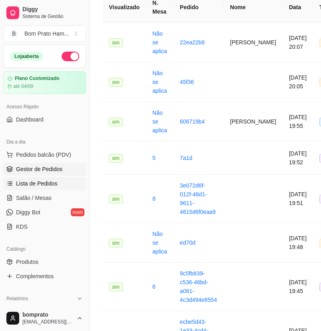
click at [20, 168] on span "Gestor de Pedidos" at bounding box center [39, 169] width 46 height 8
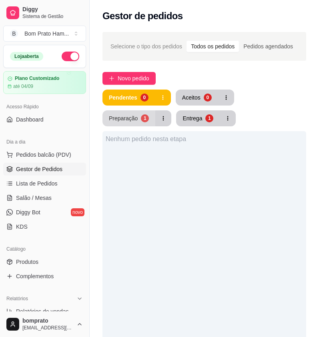
click at [155, 110] on button "Preparação 1" at bounding box center [128, 118] width 53 height 16
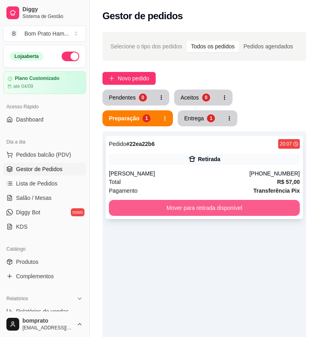
click at [251, 207] on button "Mover para retirada disponível" at bounding box center [204, 208] width 191 height 16
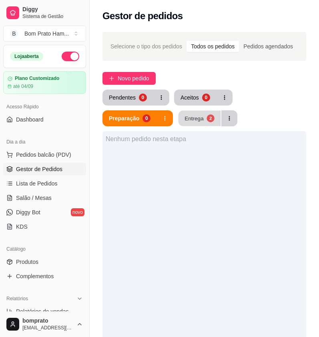
click at [178, 124] on button "Entrega 2" at bounding box center [199, 119] width 42 height 16
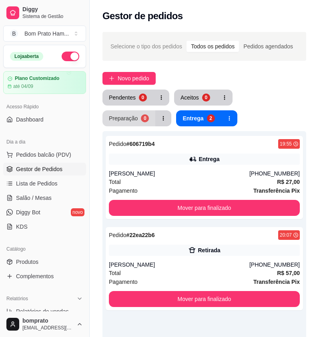
click at [155, 110] on button "Preparação 0" at bounding box center [128, 118] width 53 height 16
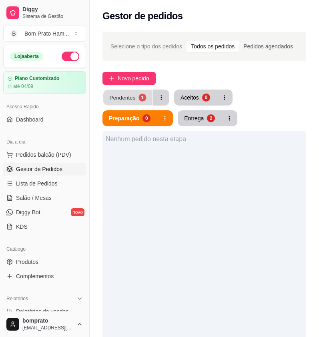
click at [148, 99] on button "Pendentes 1" at bounding box center [127, 98] width 49 height 16
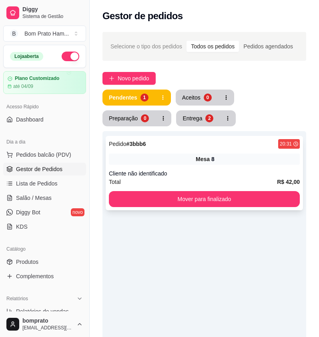
click at [228, 176] on div "Cliente não identificado" at bounding box center [204, 174] width 191 height 8
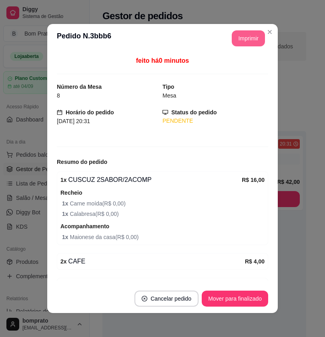
click at [249, 38] on button "Imprimir" at bounding box center [247, 38] width 33 height 16
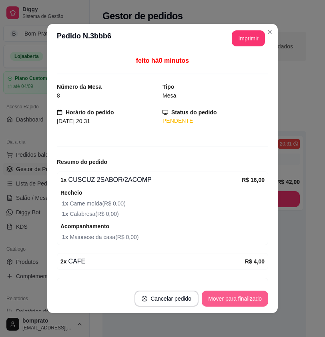
click at [229, 295] on button "Mover para finalizado" at bounding box center [235, 299] width 66 height 16
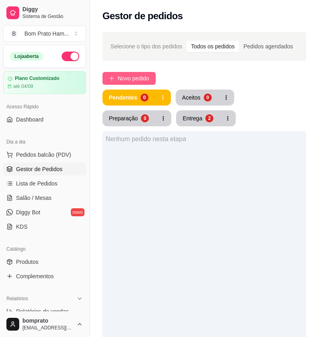
click at [149, 76] on span "Novo pedido" at bounding box center [134, 78] width 32 height 9
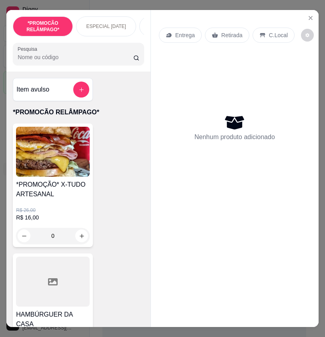
click at [213, 33] on icon at bounding box center [215, 35] width 6 height 5
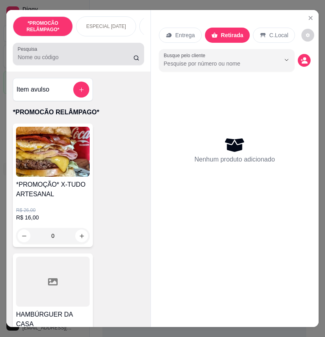
click at [118, 54] on div at bounding box center [79, 54] width 122 height 16
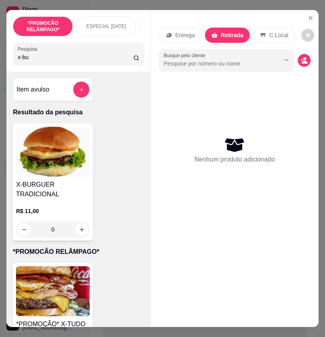
type input "x-bu"
click at [80, 231] on div "0" at bounding box center [53, 229] width 74 height 16
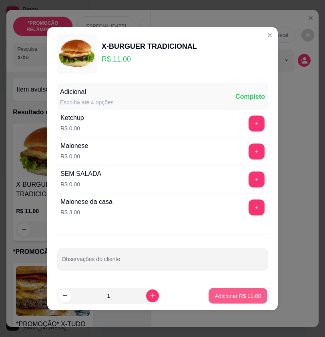
click at [226, 298] on p "Adicionar R$ 11,00" at bounding box center [238, 296] width 46 height 8
type input "1"
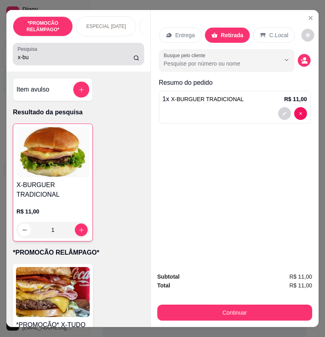
click at [99, 52] on div "x-bu" at bounding box center [79, 54] width 122 height 16
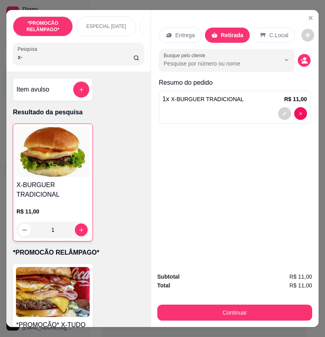
type input "x"
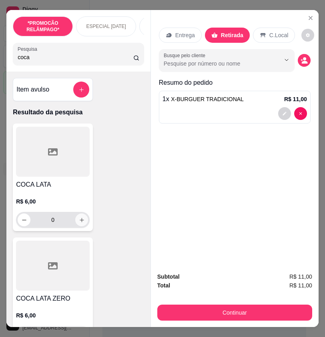
type input "coca"
click at [82, 218] on button "increase-product-quantity" at bounding box center [82, 220] width 12 height 12
type input "1"
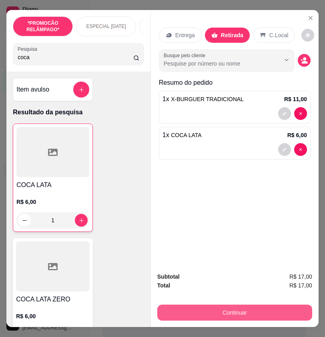
click at [278, 305] on button "Continuar" at bounding box center [234, 313] width 155 height 16
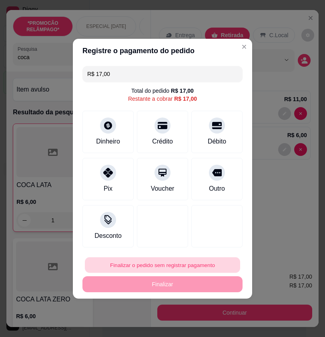
click at [175, 270] on button "Finalizar o pedido sem registrar pagamento" at bounding box center [162, 265] width 155 height 16
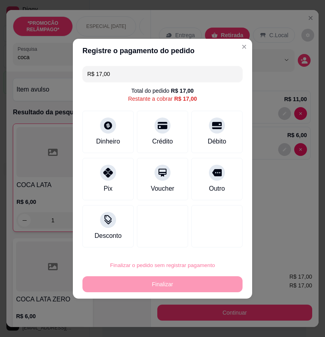
click at [227, 243] on button "Confirmar" at bounding box center [212, 242] width 30 height 12
type input "0"
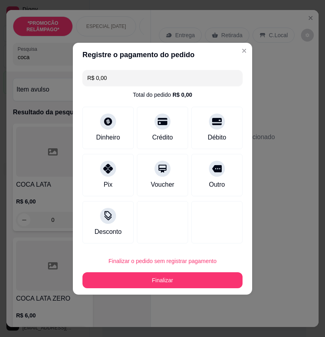
type input "R$ 0,00"
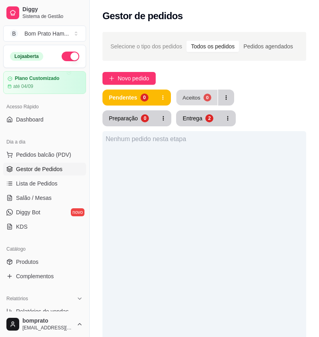
click at [203, 98] on div "0" at bounding box center [207, 98] width 8 height 8
